Goal: Task Accomplishment & Management: Manage account settings

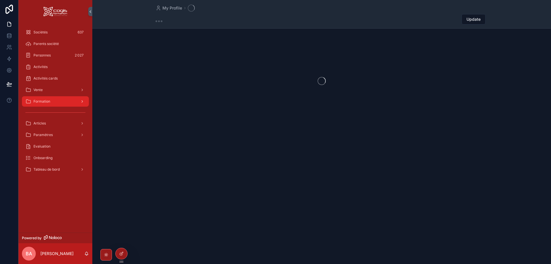
click at [50, 103] on div "Formation" at bounding box center [55, 101] width 60 height 9
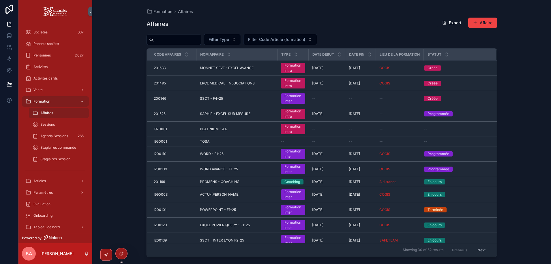
click at [47, 112] on span "Affaires" at bounding box center [46, 113] width 13 height 5
click at [166, 41] on input "scrollable content" at bounding box center [177, 40] width 47 height 8
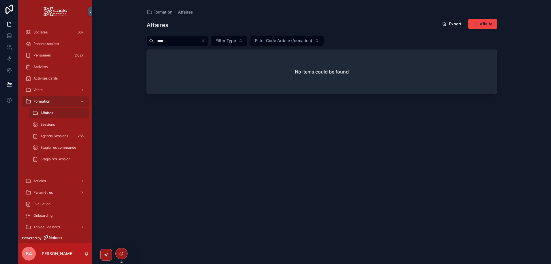
type input "****"
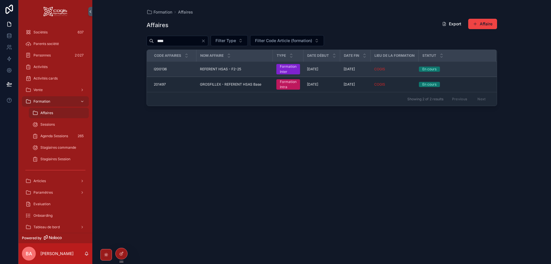
click at [160, 69] on span "I200136" at bounding box center [160, 69] width 13 height 5
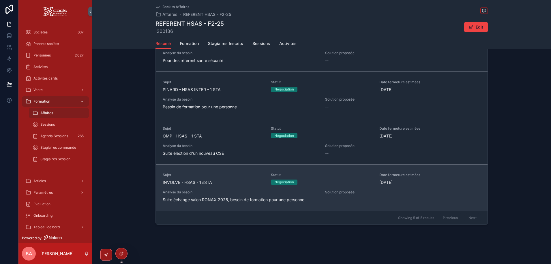
scroll to position [333, 0]
click at [224, 190] on span "Analyse du besoin" at bounding box center [240, 192] width 155 height 5
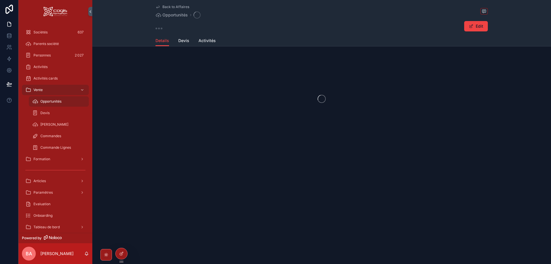
click at [224, 190] on div "Back to Affaires Opportunités Edit Details Details Devis Activités" at bounding box center [321, 132] width 458 height 264
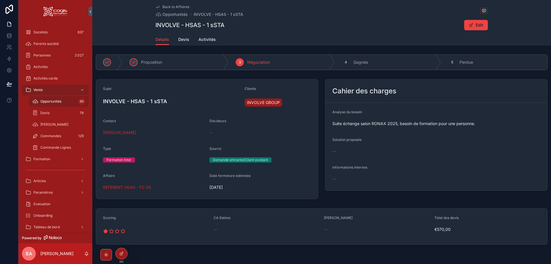
click at [156, 100] on h4 "INVOLVE - HSAS - 1 sSTA" at bounding box center [171, 101] width 137 height 8
click at [481, 25] on button "Edit" at bounding box center [476, 25] width 24 height 10
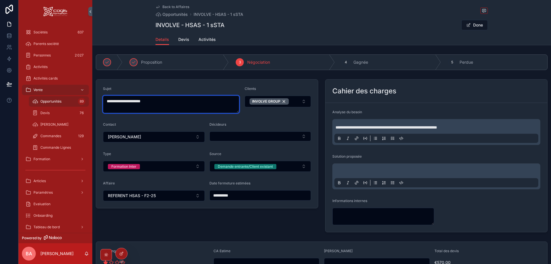
drag, startPoint x: 147, startPoint y: 101, endPoint x: 152, endPoint y: 115, distance: 15.3
click at [147, 101] on textarea "**********" at bounding box center [171, 104] width 136 height 17
type textarea "**********"
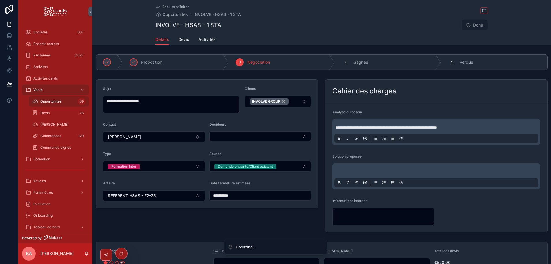
click at [263, 117] on form "**********" at bounding box center [207, 144] width 222 height 129
click at [470, 23] on button "Done" at bounding box center [474, 25] width 27 height 10
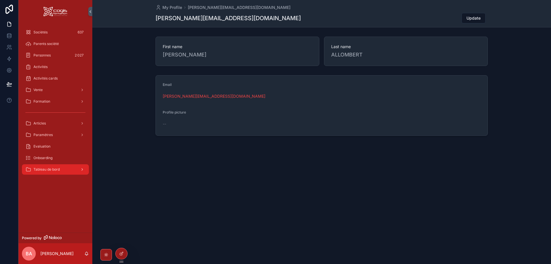
click at [54, 170] on span "Tableau de bord" at bounding box center [46, 169] width 26 height 5
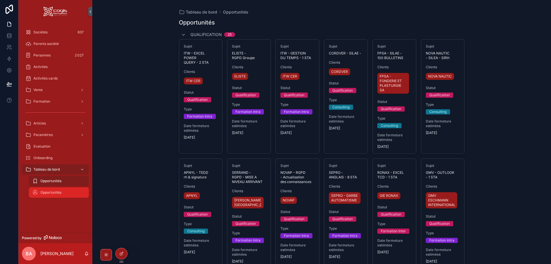
click at [49, 194] on span "Opportunités" at bounding box center [50, 192] width 21 height 5
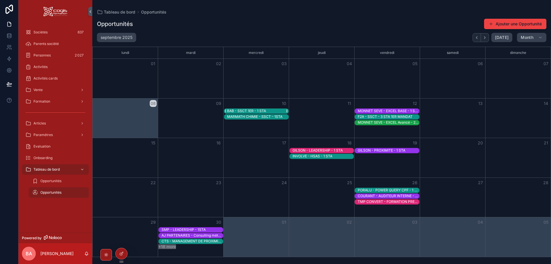
click at [247, 110] on div "BAB - SSCT 1ER - 1 STA" at bounding box center [246, 111] width 39 height 5
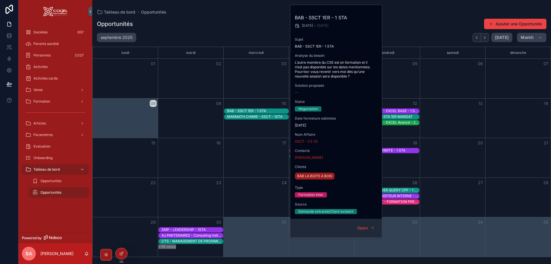
click at [230, 22] on div "Opportunités Ajouter une Opportunité" at bounding box center [321, 23] width 449 height 11
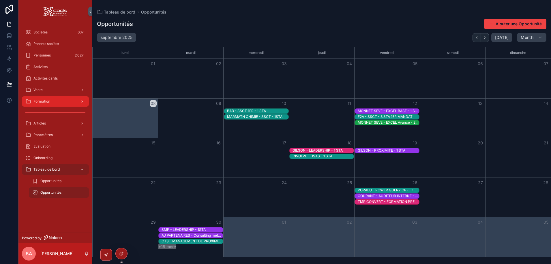
click at [46, 100] on span "Formation" at bounding box center [41, 101] width 17 height 5
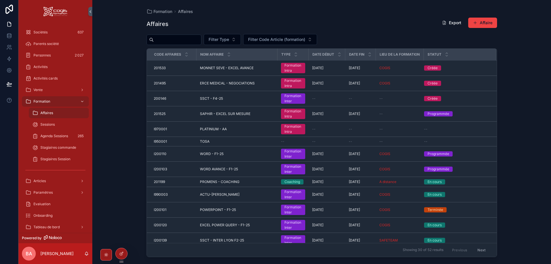
click at [46, 113] on span "Affaires" at bounding box center [46, 113] width 13 height 5
click at [163, 39] on input "scrollable content" at bounding box center [177, 40] width 47 height 8
type input "****"
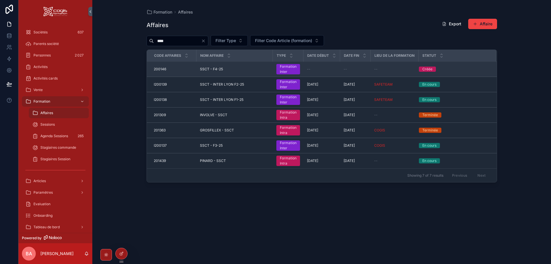
click at [207, 69] on span "SSCT - F4-25" at bounding box center [211, 69] width 23 height 5
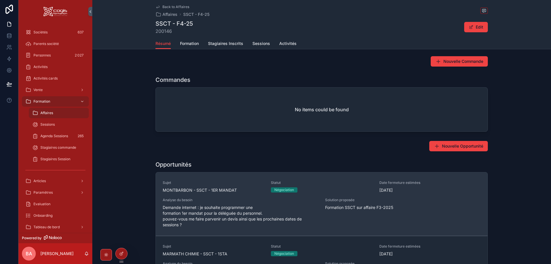
scroll to position [253, 0]
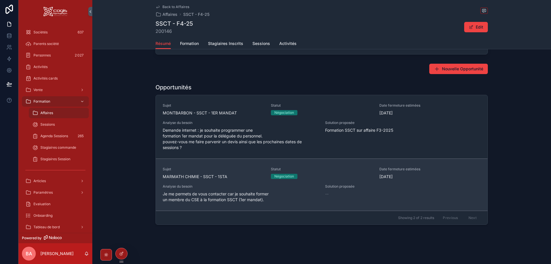
click at [217, 177] on span "MARMATH CHIMIE - SSCT - 1STA" at bounding box center [213, 177] width 101 height 6
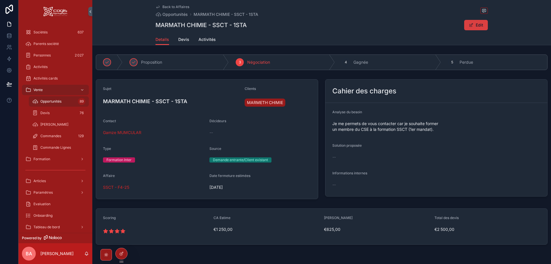
click at [475, 25] on button "Edit" at bounding box center [476, 25] width 24 height 10
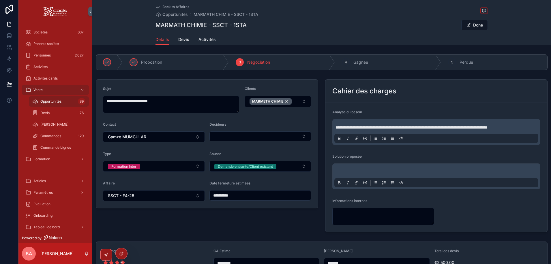
click at [248, 197] on input "**********" at bounding box center [260, 195] width 101 height 8
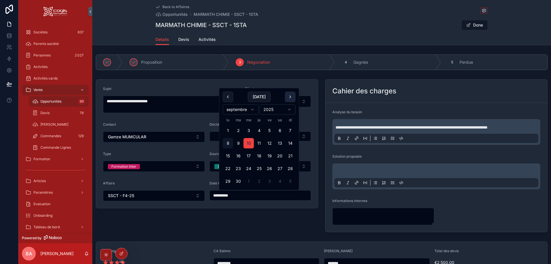
click at [291, 96] on button "scrollable content" at bounding box center [290, 97] width 10 height 10
click at [270, 142] on button "10" at bounding box center [269, 143] width 10 height 10
click at [270, 155] on button "17" at bounding box center [269, 156] width 10 height 10
type input "**********"
click at [304, 16] on div "Back to Affaires Opportunités MARMATH CHIMIE - SSCT - 1STA" at bounding box center [321, 11] width 332 height 13
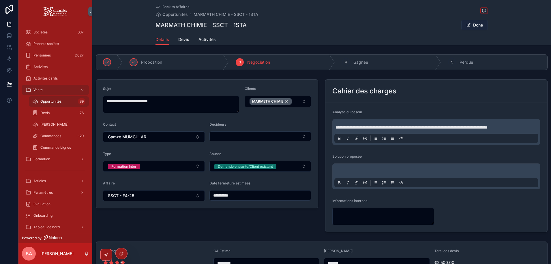
drag, startPoint x: 471, startPoint y: 24, endPoint x: 468, endPoint y: 24, distance: 2.9
click at [471, 24] on button "Done" at bounding box center [474, 25] width 27 height 10
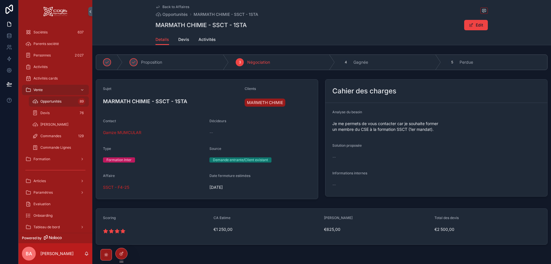
click at [173, 7] on span "Back to Affaires" at bounding box center [175, 7] width 27 height 5
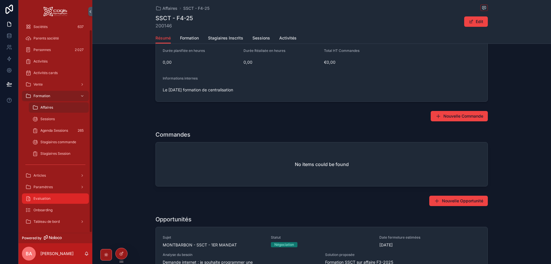
scroll to position [7, 0]
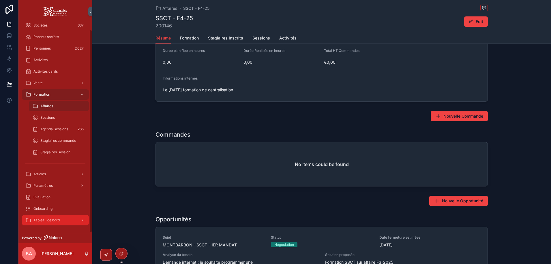
click at [57, 223] on div "Tableau de bord" at bounding box center [55, 220] width 60 height 9
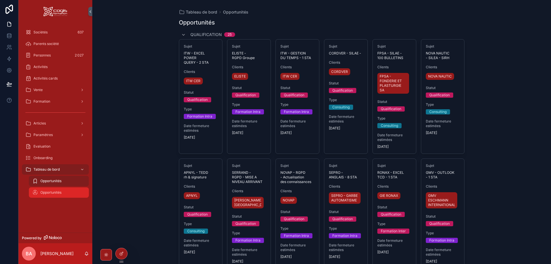
click at [56, 193] on span "Opportunités" at bounding box center [50, 192] width 21 height 5
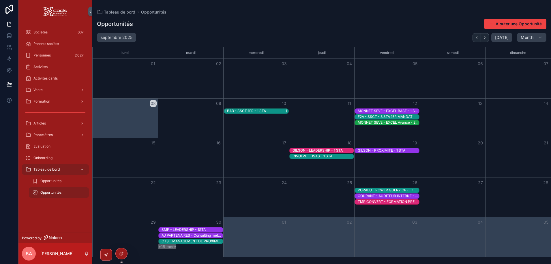
click at [257, 110] on div "BAB - SSCT 1ER - 1 STA" at bounding box center [246, 111] width 39 height 5
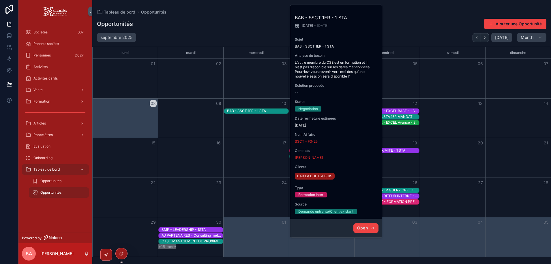
click at [364, 229] on span "Open" at bounding box center [362, 227] width 11 height 5
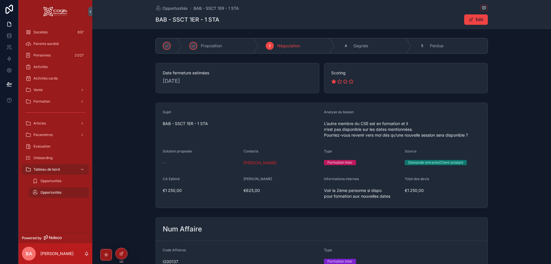
drag, startPoint x: 124, startPoint y: 26, endPoint x: 152, endPoint y: 12, distance: 31.6
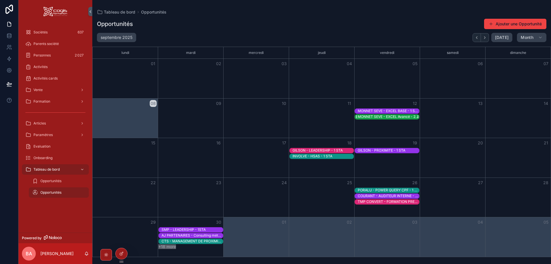
click at [378, 116] on div "MONNET SEVE - EXCEL Avancé - 2 STA" at bounding box center [387, 116] width 61 height 5
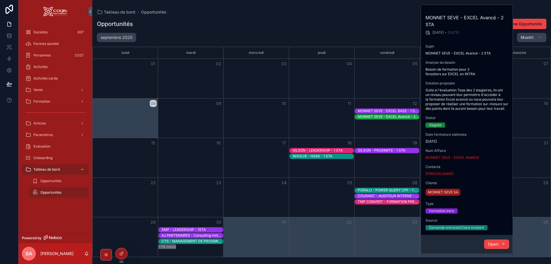
click at [490, 245] on span "Open" at bounding box center [492, 244] width 11 height 5
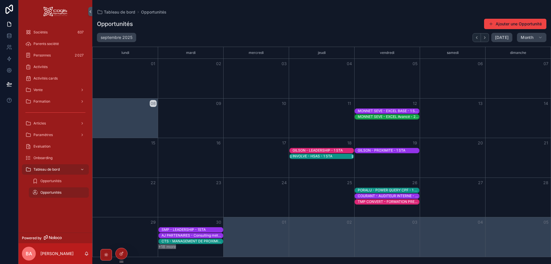
click at [318, 156] on div "INVOLVE - HSAS - 1 STA" at bounding box center [312, 156] width 40 height 5
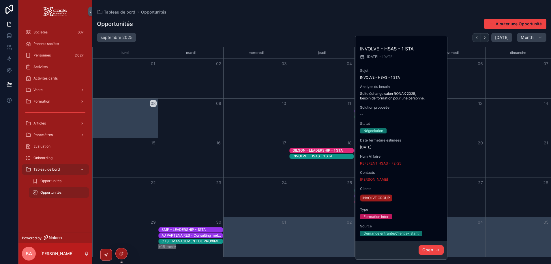
click at [429, 249] on span "Open" at bounding box center [427, 249] width 11 height 5
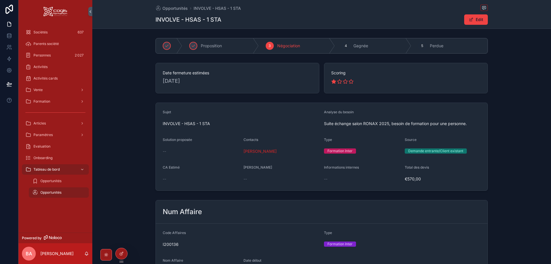
click at [129, 30] on div "Opportunités INVOLVE - HSAS - 1 STA INVOLVE - HSAS - 1 STA Edit Proposition 3 N…" at bounding box center [321, 254] width 458 height 509
click at [169, 6] on span "Opportunités" at bounding box center [174, 8] width 25 height 6
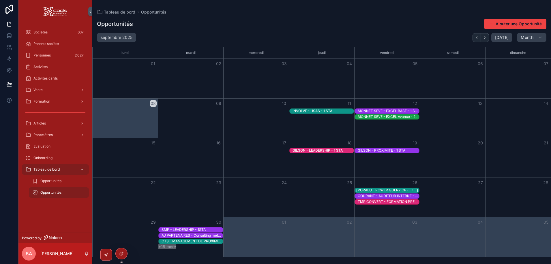
click at [380, 190] on div "PORALU - POWER QUERY CPF - 1 STA" at bounding box center [387, 190] width 61 height 5
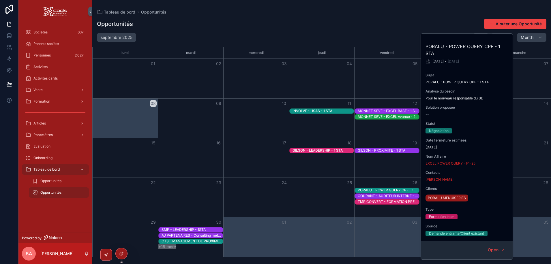
click at [319, 190] on div "Month View" at bounding box center [223, 191] width 261 height 6
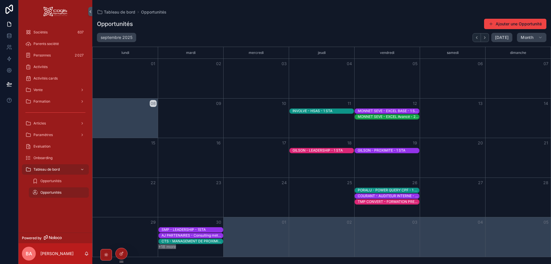
click at [164, 246] on button "+18 more" at bounding box center [167, 246] width 18 height 5
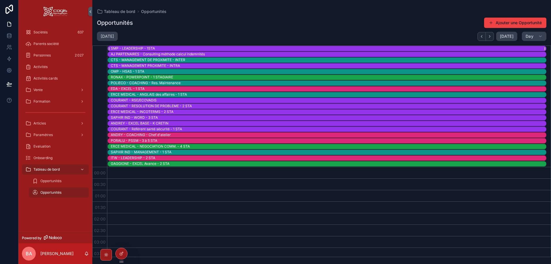
click at [135, 46] on div "SMP - LEADERSHIP - 1STA" at bounding box center [133, 48] width 44 height 5
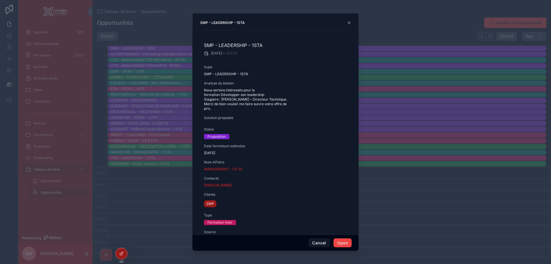
click at [347, 22] on icon "scrollable content" at bounding box center [348, 22] width 5 height 5
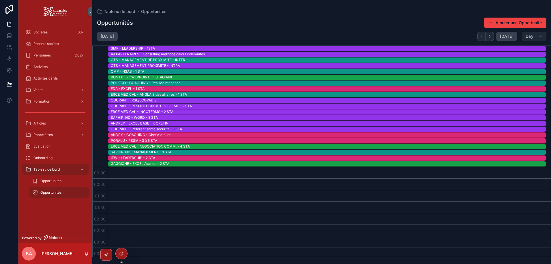
click at [540, 36] on icon "scrollable content" at bounding box center [540, 36] width 5 height 5
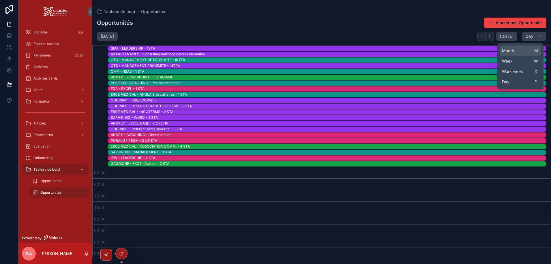
click at [509, 52] on span "Month" at bounding box center [508, 51] width 12 height 6
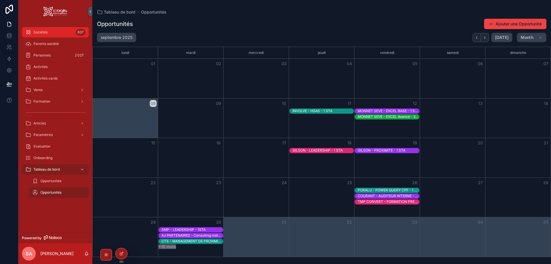
click at [43, 34] on span "Sociétés" at bounding box center [40, 32] width 14 height 5
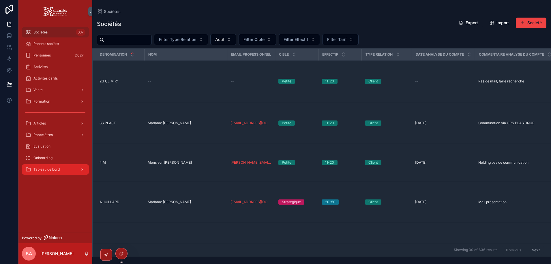
click at [71, 171] on div "Tableau de bord" at bounding box center [55, 169] width 60 height 9
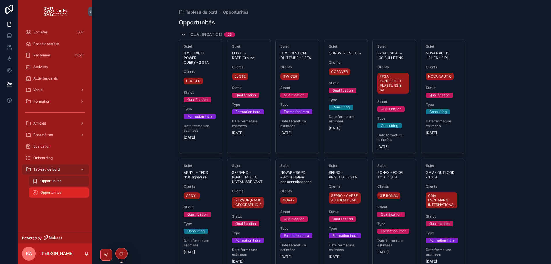
click at [49, 191] on span "Opportunités" at bounding box center [50, 192] width 21 height 5
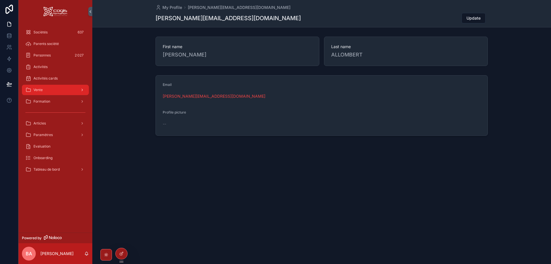
click at [51, 88] on div "Vente" at bounding box center [55, 89] width 60 height 9
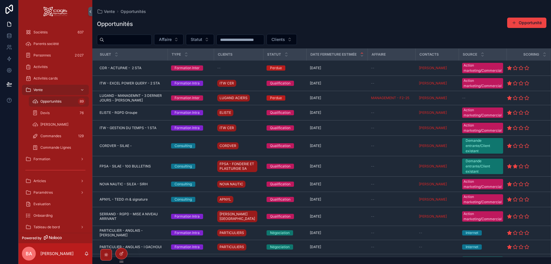
click at [54, 103] on span "Opportunités" at bounding box center [50, 101] width 21 height 5
click at [125, 41] on input "scrollable content" at bounding box center [127, 40] width 47 height 8
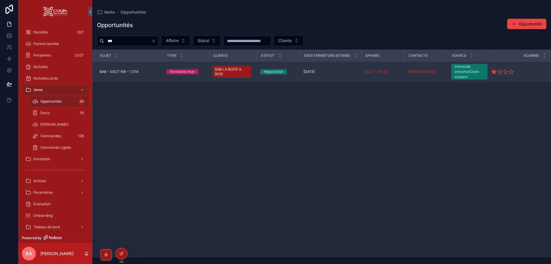
type input "***"
click at [123, 74] on td "BAB - SSCT 1ER - 1 STA BAB - SSCT 1ER - 1 STA" at bounding box center [128, 72] width 70 height 20
click at [119, 71] on span "BAB - SSCT 1ER - 1 STA" at bounding box center [118, 71] width 39 height 5
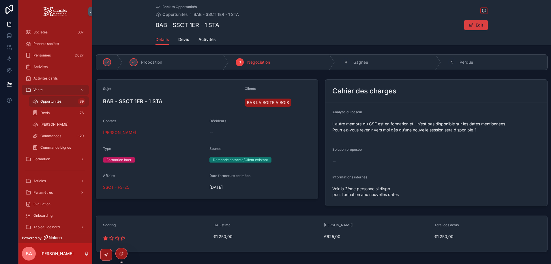
click at [474, 26] on button "Edit" at bounding box center [476, 25] width 24 height 10
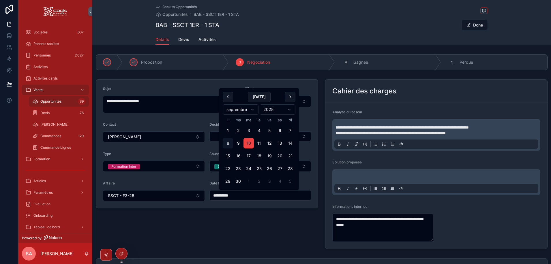
click at [246, 196] on input "**********" at bounding box center [260, 195] width 101 height 8
click at [292, 96] on button "scrollable content" at bounding box center [290, 97] width 10 height 10
click at [269, 144] on button "10" at bounding box center [269, 143] width 10 height 10
click at [268, 157] on button "17" at bounding box center [269, 156] width 10 height 10
click at [268, 144] on button "10" at bounding box center [269, 143] width 10 height 10
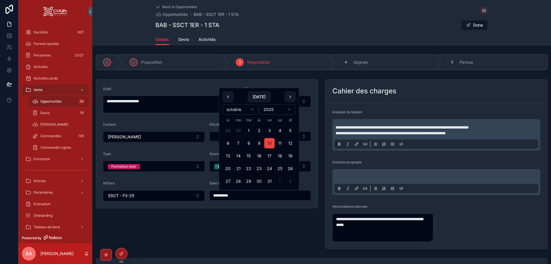
type input "**********"
click at [346, 38] on div "Details Devis Activités" at bounding box center [321, 39] width 332 height 11
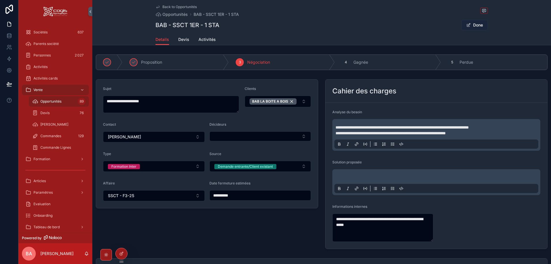
click at [471, 25] on button "Done" at bounding box center [474, 25] width 27 height 10
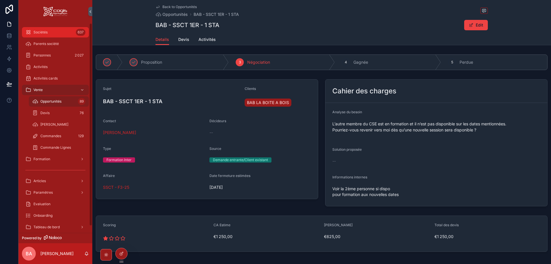
click at [59, 32] on div "Sociétés 637" at bounding box center [55, 32] width 60 height 9
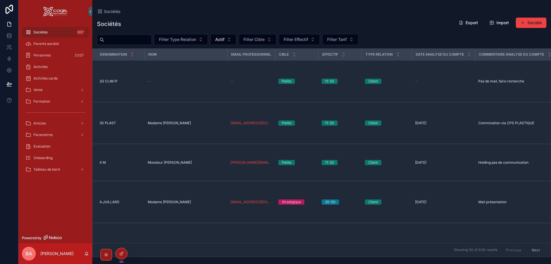
click at [112, 41] on input "scrollable content" at bounding box center [127, 40] width 47 height 8
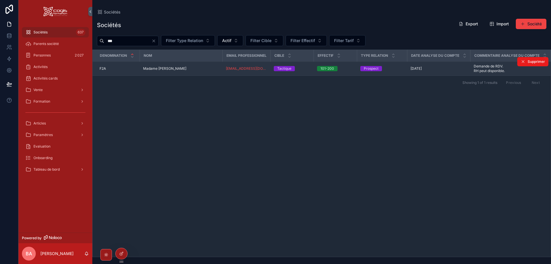
type input "***"
click at [116, 71] on div "F2A F2A" at bounding box center [117, 68] width 37 height 5
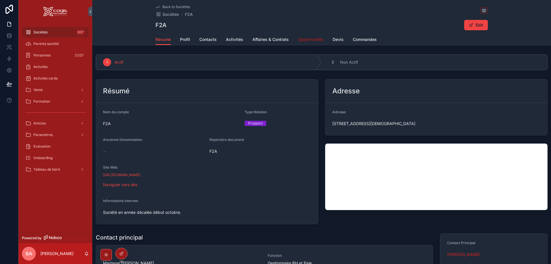
click at [317, 40] on span "Opportunités" at bounding box center [310, 40] width 25 height 6
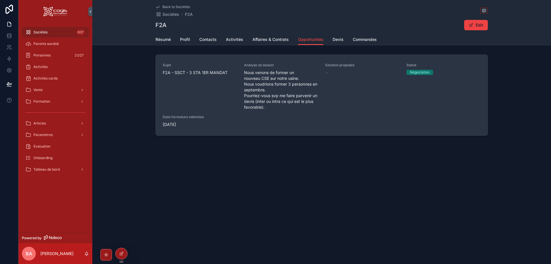
click at [282, 87] on span "Nous venons de former un nouveau CSE sur notre usine. Nous voudrions former 3 p…" at bounding box center [281, 90] width 74 height 40
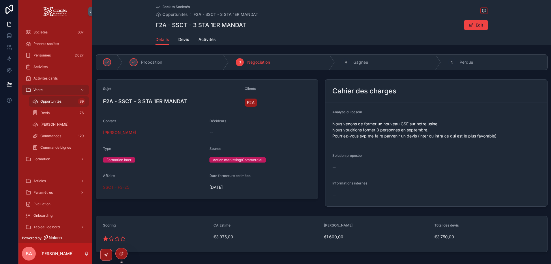
click at [118, 189] on span "SSCT - F3-25" at bounding box center [116, 187] width 26 height 6
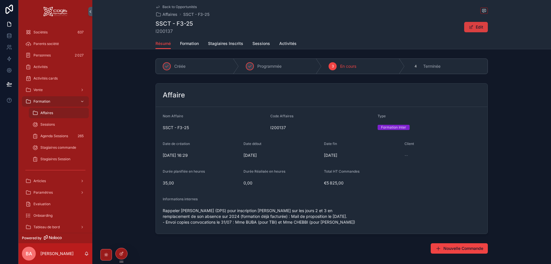
click at [472, 27] on button "Edit" at bounding box center [476, 27] width 24 height 10
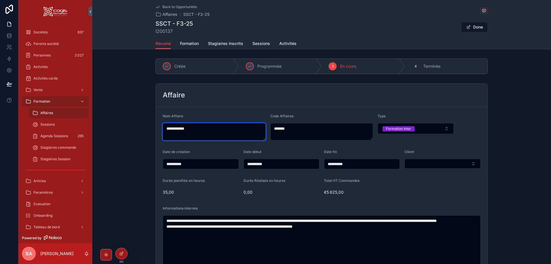
click at [230, 130] on textarea "**********" at bounding box center [214, 131] width 103 height 17
click at [167, 6] on span "Back to Opportunités" at bounding box center [179, 7] width 34 height 5
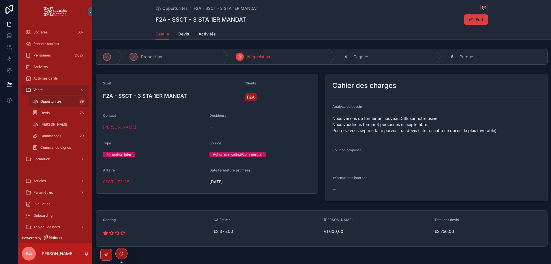
click at [477, 19] on button "Edit" at bounding box center [476, 19] width 24 height 10
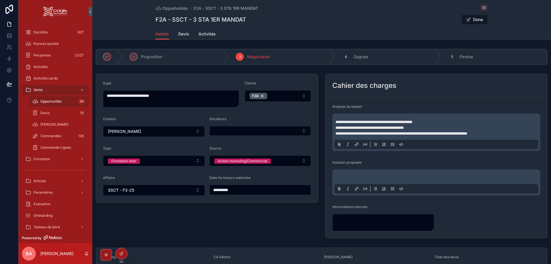
drag, startPoint x: 180, startPoint y: 191, endPoint x: 97, endPoint y: 191, distance: 83.0
click at [97, 191] on form "**********" at bounding box center [207, 138] width 222 height 129
click at [144, 191] on button "SSCT - F3-25" at bounding box center [154, 190] width 102 height 11
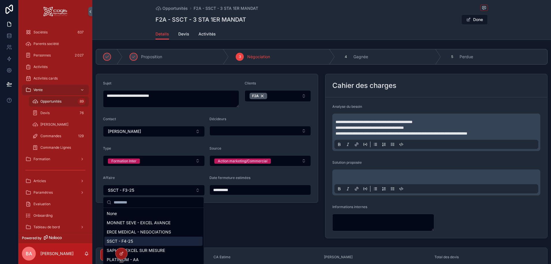
click at [128, 244] on span "SSCT - F4-25" at bounding box center [120, 241] width 26 height 6
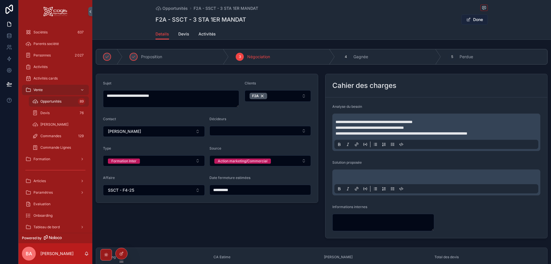
click at [476, 20] on button "Done" at bounding box center [474, 19] width 27 height 10
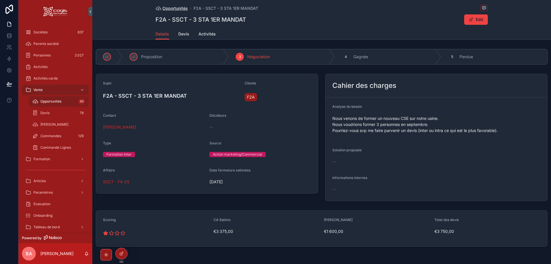
click at [167, 7] on span "Opportunités" at bounding box center [174, 8] width 25 height 6
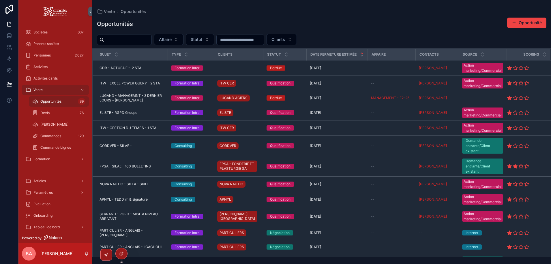
click at [117, 39] on input "scrollable content" at bounding box center [127, 40] width 47 height 8
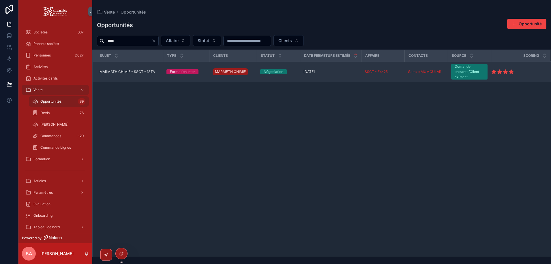
type input "****"
click at [129, 70] on span "MARMATH CHIMIE - SSCT - 1STA" at bounding box center [126, 71] width 55 height 5
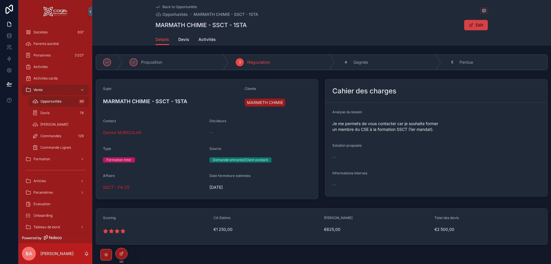
click at [469, 23] on span "scrollable content" at bounding box center [470, 25] width 5 height 5
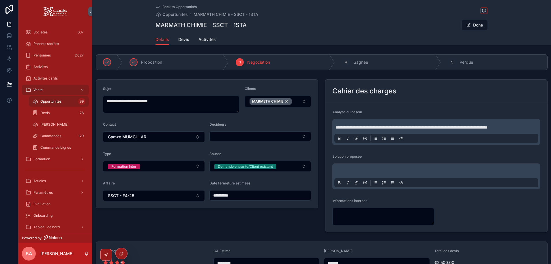
click at [169, 6] on span "Back to Opportunités" at bounding box center [179, 7] width 34 height 5
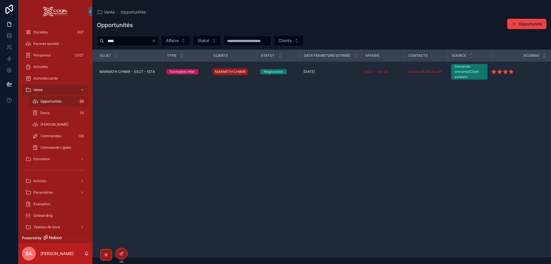
click at [130, 41] on input "****" at bounding box center [127, 41] width 47 height 8
drag, startPoint x: 129, startPoint y: 41, endPoint x: 60, endPoint y: 41, distance: 68.9
click at [60, 41] on div "Sociétés 637 Parents société Personnes 2 027 Activités Activités cards Vente Op…" at bounding box center [284, 132] width 532 height 264
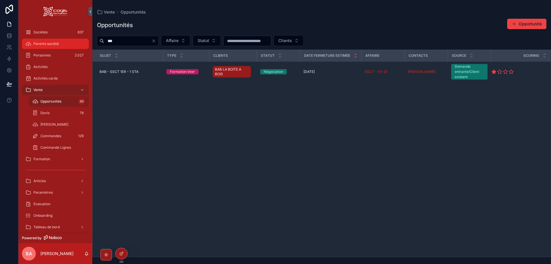
type input "***"
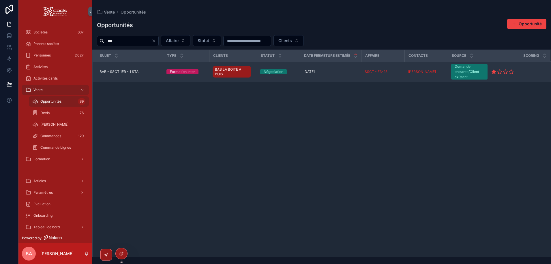
click at [126, 69] on td "BAB - SSCT 1ER - 1 STA BAB - SSCT 1ER - 1 STA" at bounding box center [128, 72] width 70 height 20
click at [125, 70] on span "BAB - SSCT 1ER - 1 STA" at bounding box center [118, 71] width 39 height 5
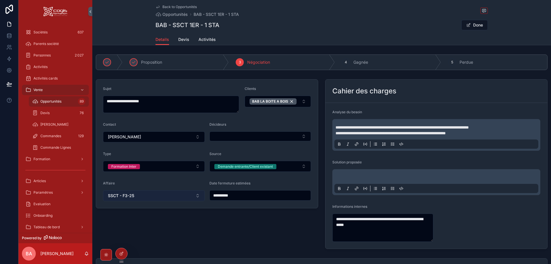
click at [180, 196] on button "SSCT - F3-25" at bounding box center [154, 195] width 102 height 11
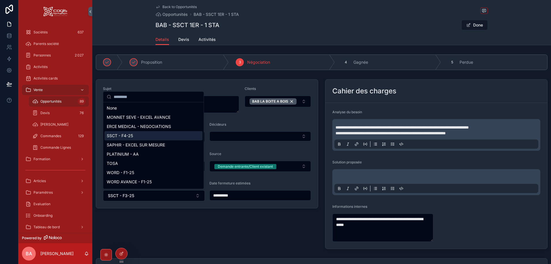
click at [125, 135] on span "SSCT - F4-25" at bounding box center [120, 136] width 26 height 6
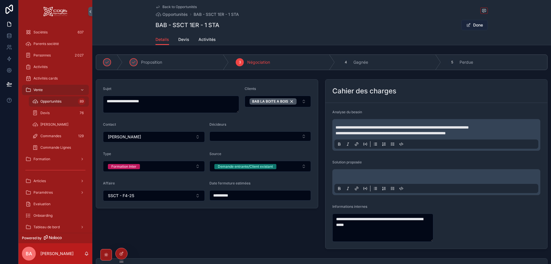
click at [476, 26] on button "Done" at bounding box center [474, 25] width 27 height 10
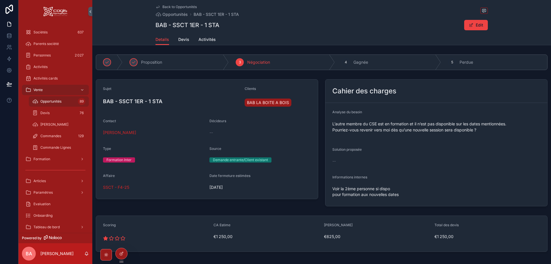
click at [167, 5] on span "Back to Opportunités" at bounding box center [179, 7] width 34 height 5
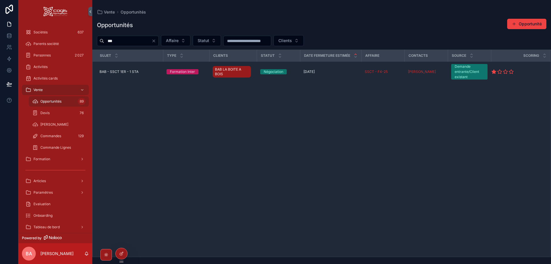
click at [129, 43] on input "***" at bounding box center [127, 41] width 47 height 8
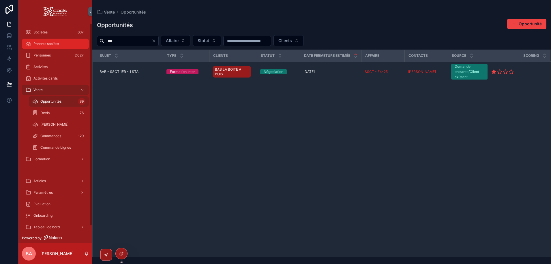
drag, startPoint x: 88, startPoint y: 40, endPoint x: 84, endPoint y: 40, distance: 4.0
click at [84, 40] on div "Sociétés 637 Parents société Personnes 2 027 Activités Activités cards Vente Op…" at bounding box center [284, 132] width 532 height 264
type input "***"
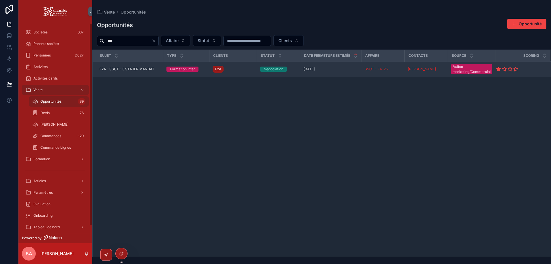
click at [131, 68] on span "F2A - SSCT - 3 STA 1ER MANDAT" at bounding box center [126, 69] width 55 height 5
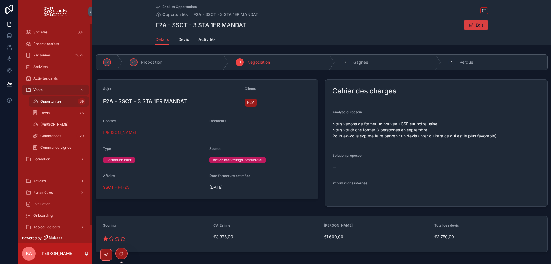
click at [472, 23] on button "Edit" at bounding box center [476, 25] width 24 height 10
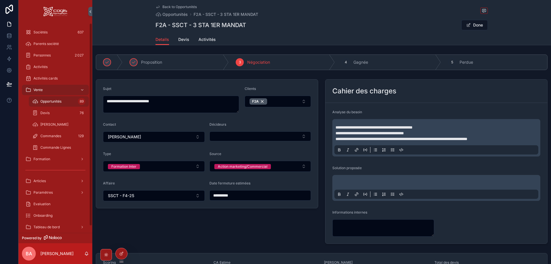
click at [245, 199] on input "**********" at bounding box center [260, 195] width 101 height 8
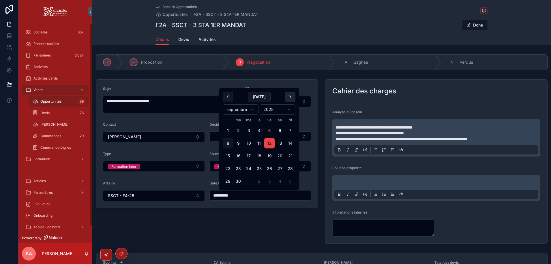
click at [290, 94] on button "scrollable content" at bounding box center [290, 97] width 10 height 10
click at [270, 144] on button "10" at bounding box center [269, 143] width 10 height 10
type input "**********"
click at [289, 31] on div "Back to Opportunités Opportunités F2A - SSCT - 3 STA 1ER MANDAT F2A - SSCT - 3 …" at bounding box center [321, 17] width 332 height 34
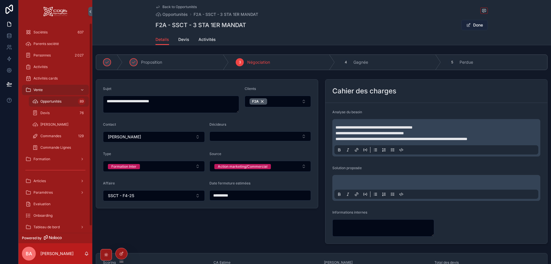
click at [468, 21] on button "Done" at bounding box center [474, 25] width 27 height 10
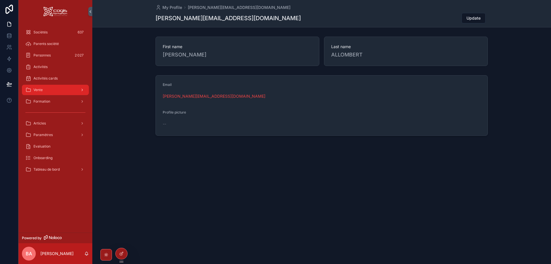
click at [37, 90] on span "Vente" at bounding box center [37, 90] width 9 height 5
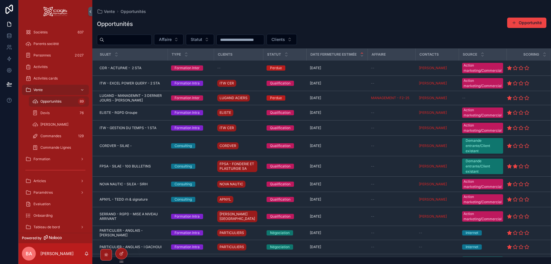
click at [145, 39] on input "scrollable content" at bounding box center [127, 40] width 47 height 8
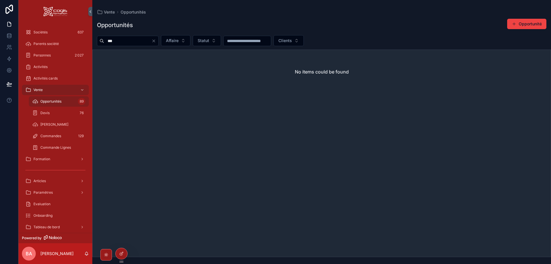
drag, startPoint x: 135, startPoint y: 42, endPoint x: 100, endPoint y: 42, distance: 34.9
click at [100, 42] on div "***" at bounding box center [128, 41] width 62 height 10
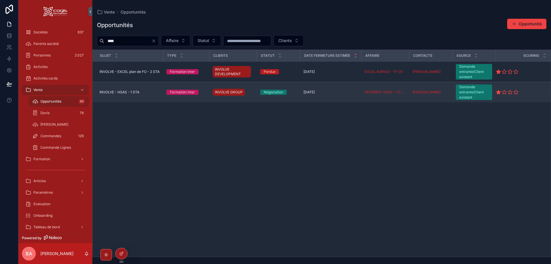
type input "****"
click at [130, 93] on span "INVOLVE - HSAS - 1 STA" at bounding box center [119, 92] width 40 height 5
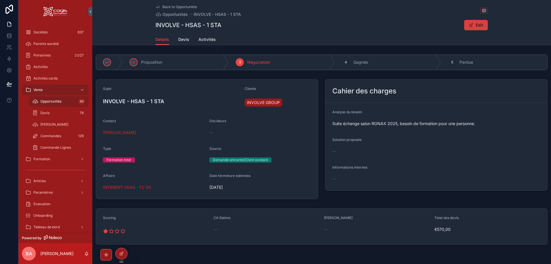
click at [472, 25] on button "Edit" at bounding box center [476, 25] width 24 height 10
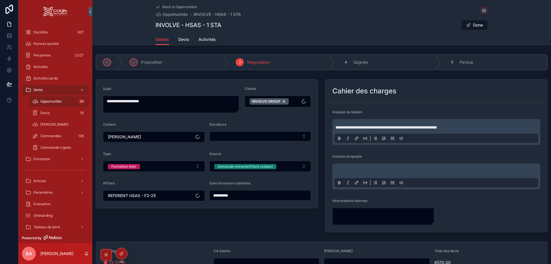
click at [240, 197] on input "**********" at bounding box center [260, 195] width 101 height 8
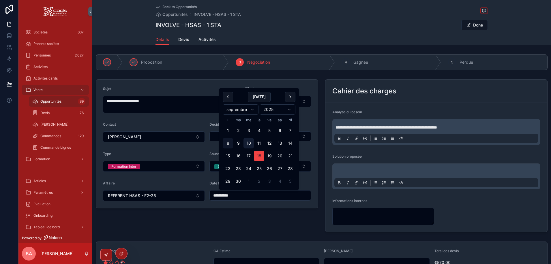
click at [251, 142] on button "10" at bounding box center [248, 143] width 10 height 10
click at [259, 142] on button "11" at bounding box center [259, 143] width 10 height 10
type input "**********"
click at [474, 25] on button "Done" at bounding box center [474, 25] width 27 height 10
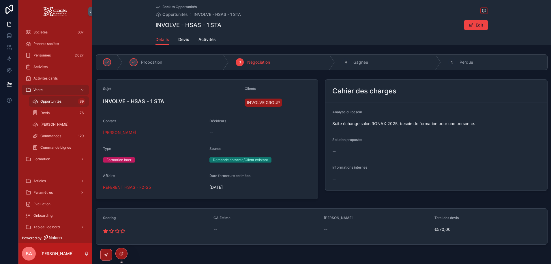
click at [166, 6] on span "Back to Opportunités" at bounding box center [179, 7] width 34 height 5
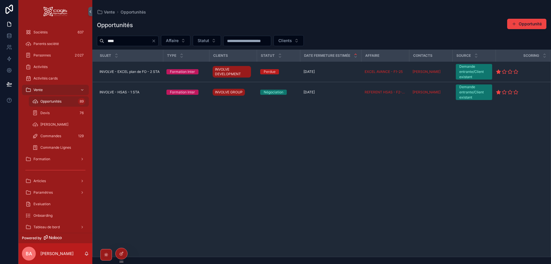
click at [156, 40] on icon "Clear" at bounding box center [153, 41] width 5 height 5
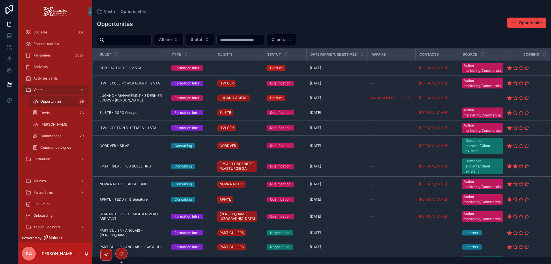
click at [113, 39] on input "scrollable content" at bounding box center [127, 40] width 47 height 8
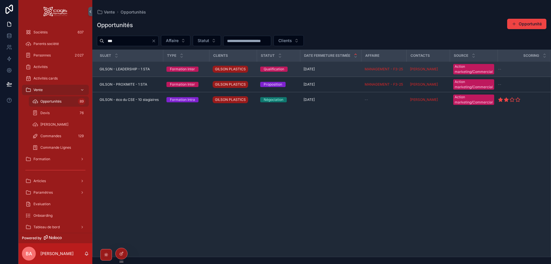
type input "***"
click at [132, 67] on td "GILSON - LEADERSHIP - 1 STA GILSON - LEADERSHIP - 1 STA" at bounding box center [128, 69] width 70 height 15
click at [126, 69] on span "GILSON - LEADERSHIP - 1 STA" at bounding box center [124, 69] width 50 height 5
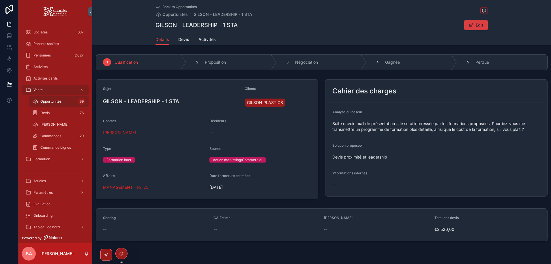
click at [474, 25] on button "Edit" at bounding box center [476, 25] width 24 height 10
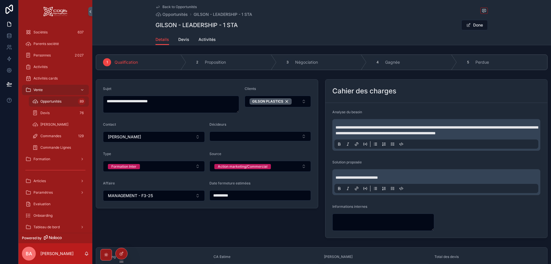
click at [245, 197] on input "**********" at bounding box center [260, 195] width 101 height 8
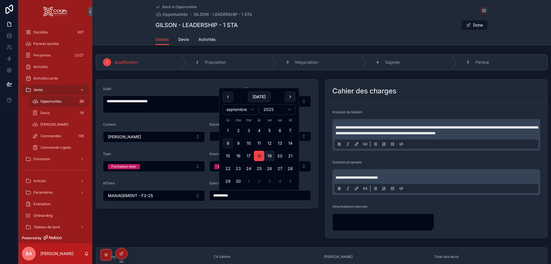
click at [270, 152] on button "19" at bounding box center [269, 156] width 10 height 10
type input "**********"
click at [475, 24] on span "Done" at bounding box center [474, 25] width 27 height 10
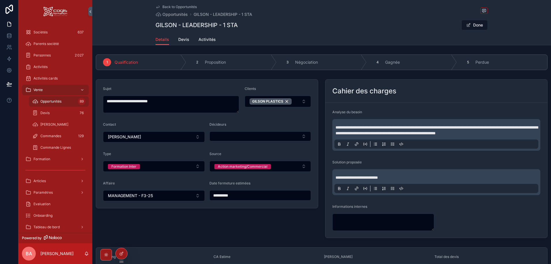
click at [169, 6] on span "Back to Opportunités" at bounding box center [179, 7] width 34 height 5
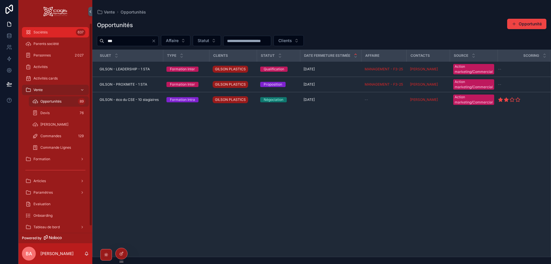
click at [44, 33] on span "Sociétés" at bounding box center [40, 32] width 14 height 5
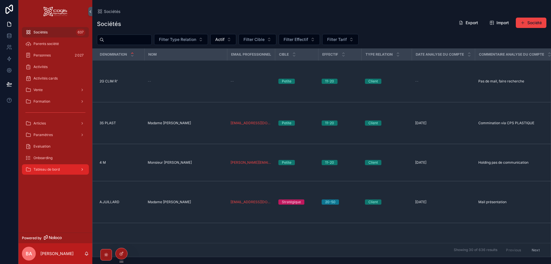
click at [45, 170] on span "Tableau de bord" at bounding box center [46, 169] width 26 height 5
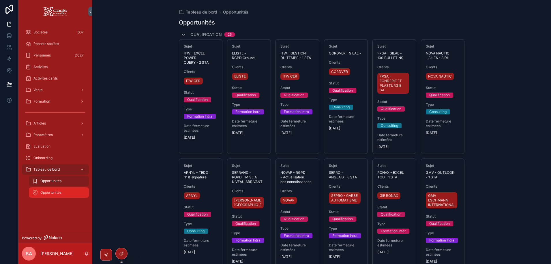
click at [47, 191] on span "Opportunités" at bounding box center [50, 192] width 21 height 5
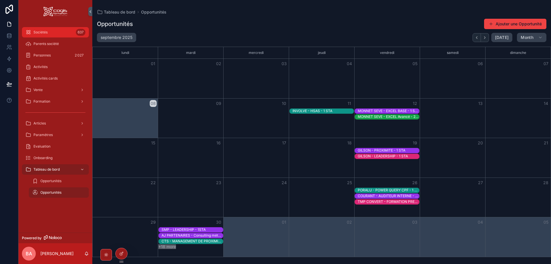
click at [48, 29] on div "Sociétés 637" at bounding box center [55, 32] width 60 height 9
